Goal: Check status

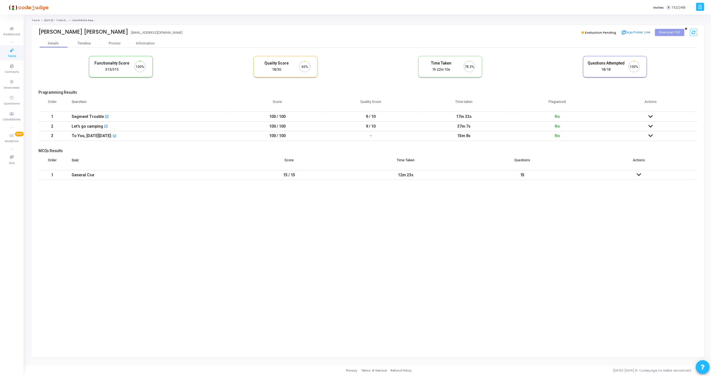
scroll to position [12, 14]
click at [114, 41] on div "Proctor" at bounding box center [115, 43] width 31 height 4
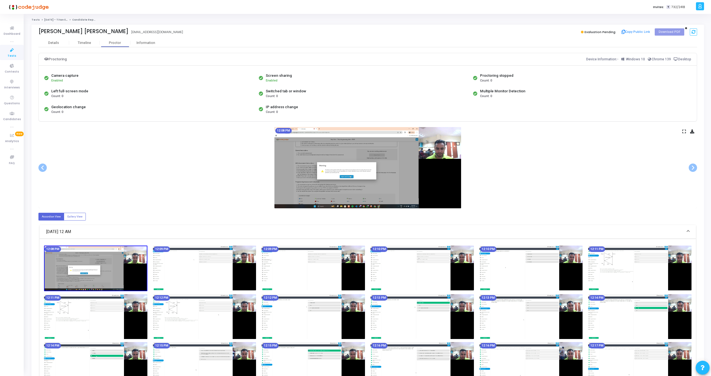
click at [684, 130] on icon at bounding box center [684, 131] width 4 height 3
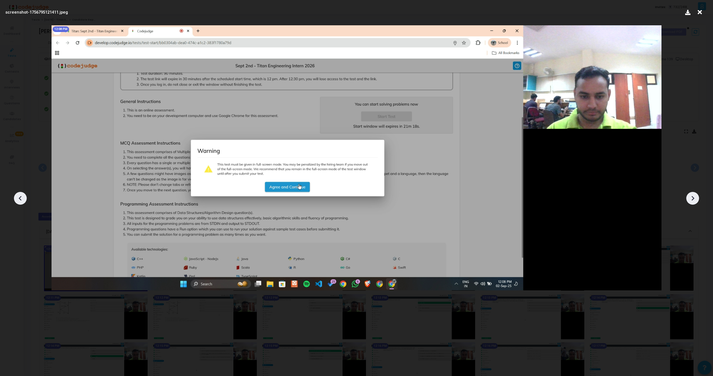
click at [692, 194] on icon at bounding box center [692, 198] width 8 height 8
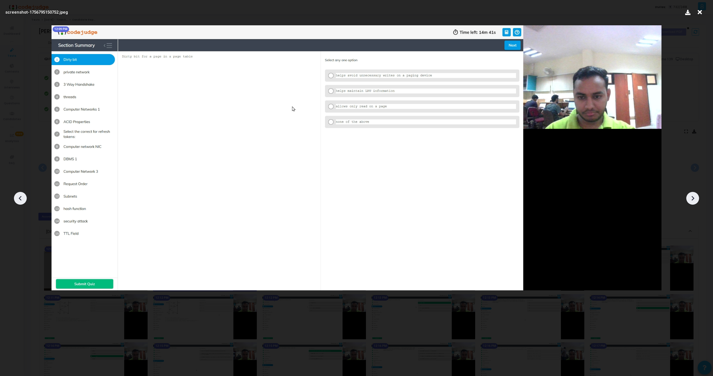
click at [692, 194] on icon at bounding box center [692, 198] width 8 height 8
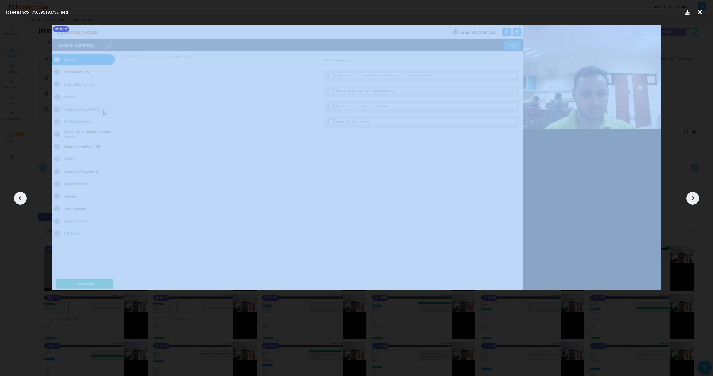
click at [692, 194] on icon at bounding box center [692, 198] width 8 height 8
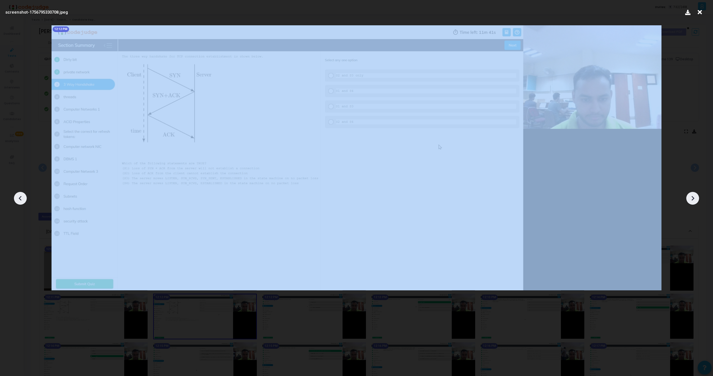
click at [692, 194] on icon at bounding box center [692, 198] width 8 height 8
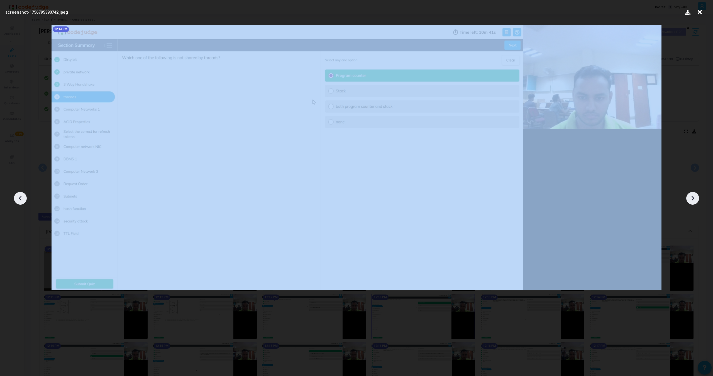
click at [692, 194] on icon at bounding box center [692, 198] width 8 height 8
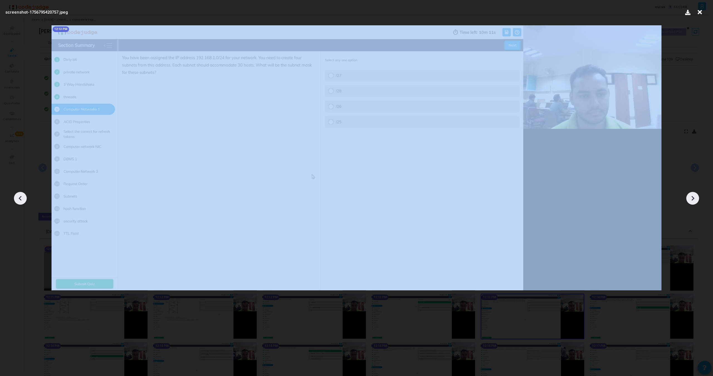
click at [692, 194] on icon at bounding box center [692, 198] width 8 height 8
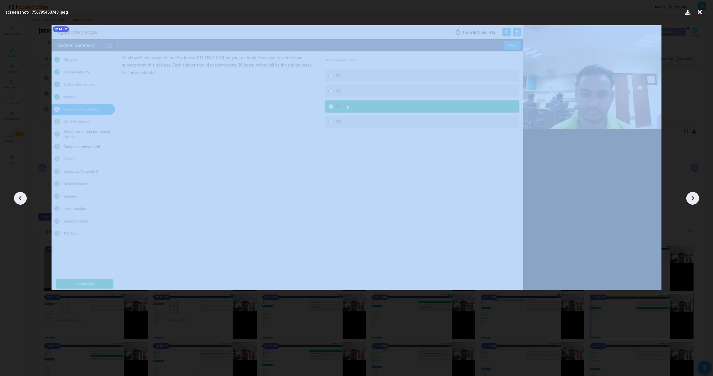
click at [692, 194] on icon at bounding box center [692, 198] width 8 height 8
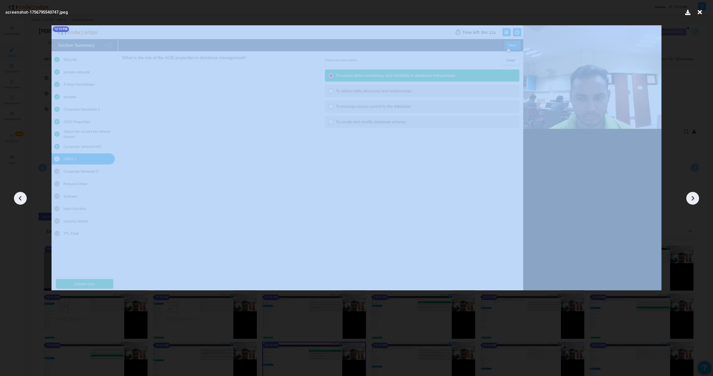
click at [692, 194] on icon at bounding box center [692, 198] width 8 height 8
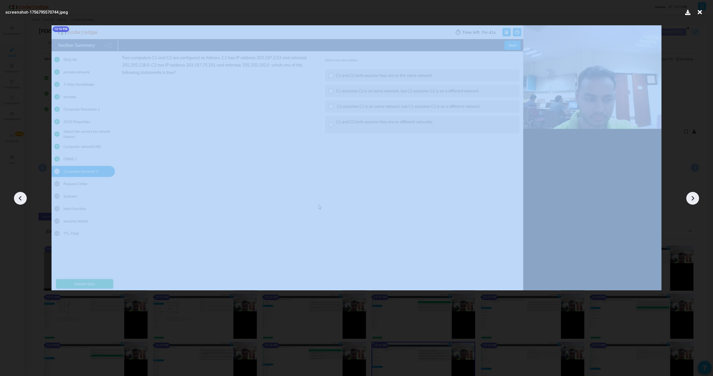
click at [692, 194] on icon at bounding box center [692, 198] width 8 height 8
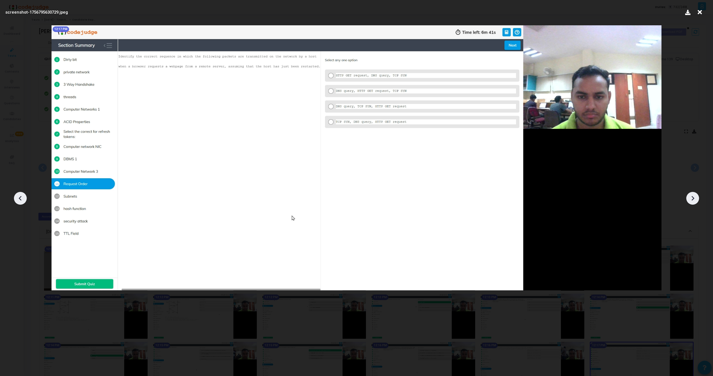
click at [692, 194] on icon at bounding box center [692, 198] width 8 height 8
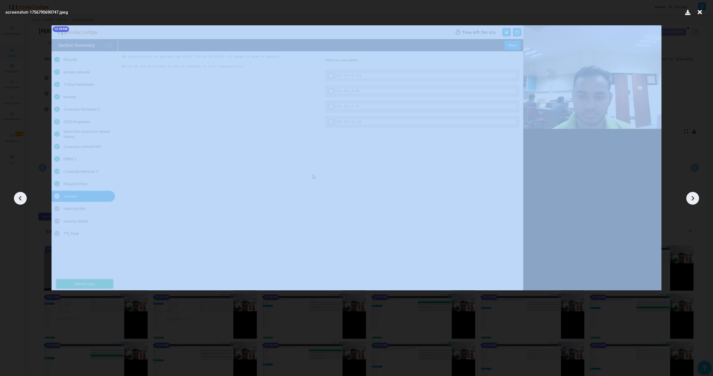
click at [692, 194] on icon at bounding box center [692, 198] width 8 height 8
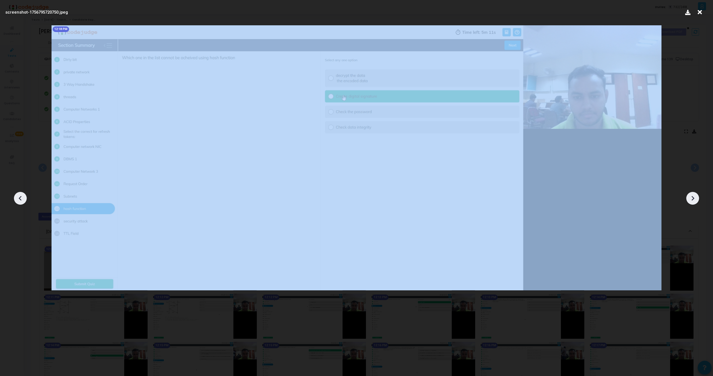
click at [692, 194] on icon at bounding box center [692, 198] width 8 height 8
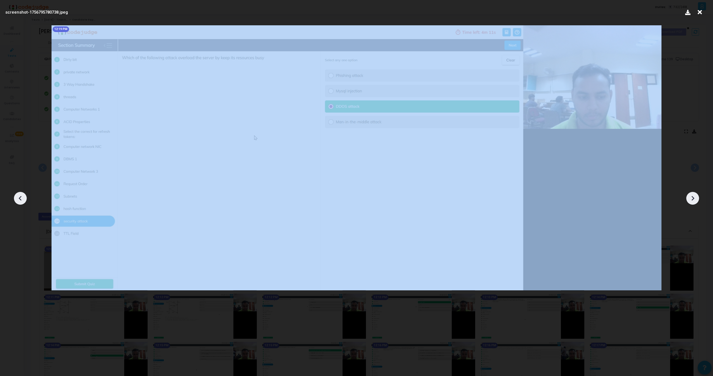
click at [692, 194] on icon at bounding box center [692, 198] width 8 height 8
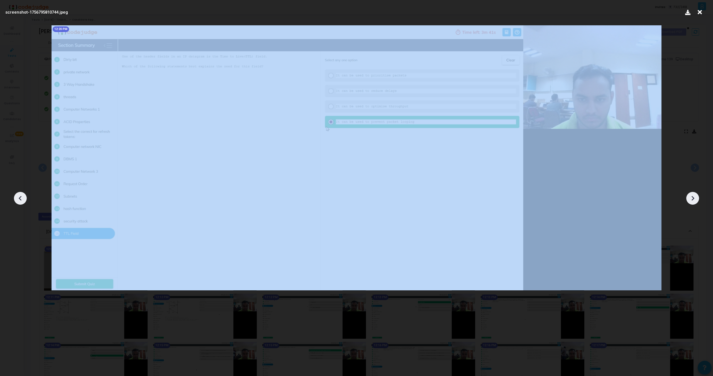
click at [692, 194] on icon at bounding box center [692, 198] width 8 height 8
